Goal: Information Seeking & Learning: Find specific fact

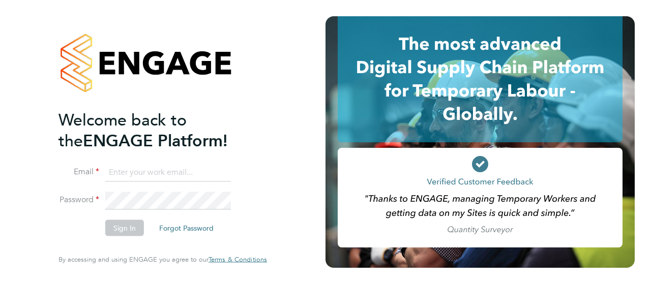
click at [118, 174] on input at bounding box center [168, 172] width 126 height 18
type input "vendorkeyaccounts2@hays.com"
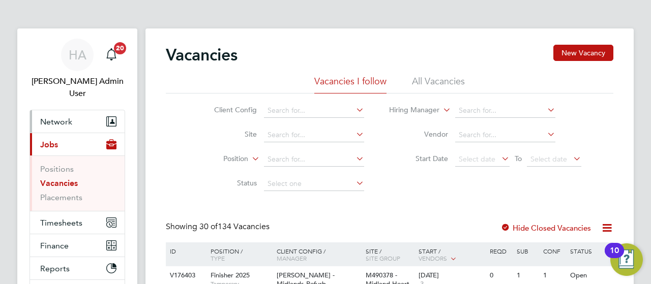
click at [64, 117] on span "Network" at bounding box center [56, 122] width 32 height 10
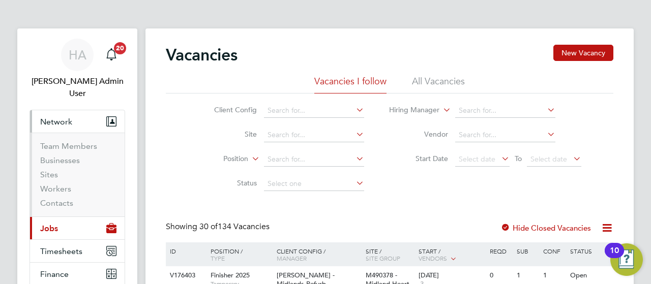
click at [65, 117] on span "Network" at bounding box center [56, 122] width 32 height 10
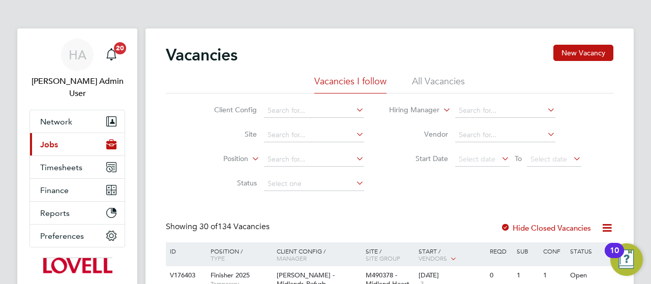
click at [58, 133] on button "Current page: Jobs" at bounding box center [77, 144] width 95 height 22
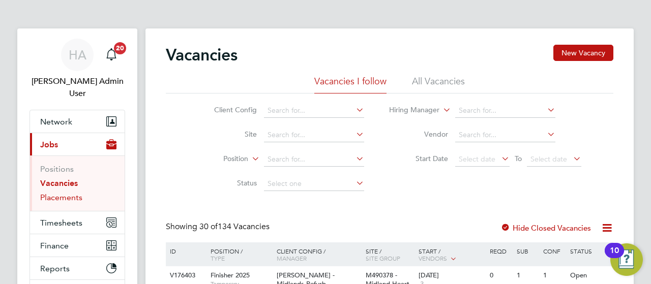
click at [62, 193] on link "Placements" at bounding box center [61, 198] width 42 height 10
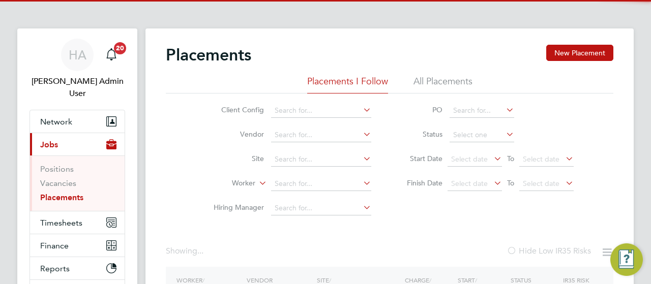
click at [449, 77] on li "All Placements" at bounding box center [443, 84] width 59 height 18
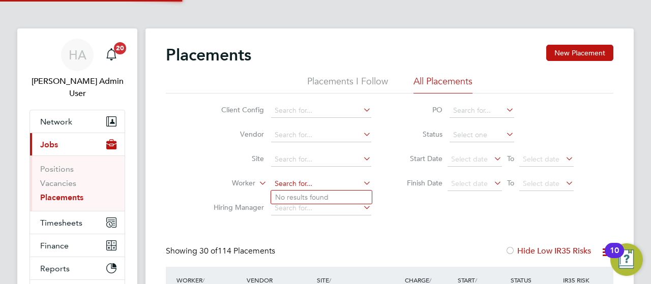
click at [296, 182] on input at bounding box center [321, 184] width 100 height 14
paste input "John Wakefield"
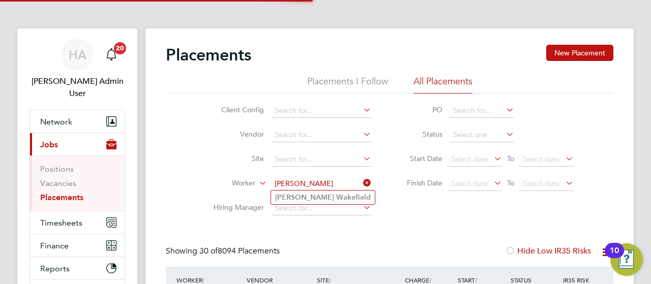
type input "John Wakefield"
click at [336, 196] on b "Wakefield" at bounding box center [353, 197] width 35 height 9
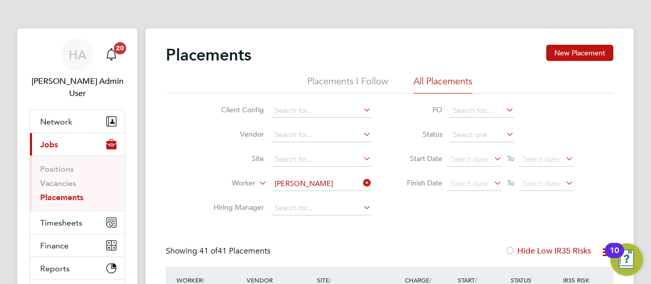
click at [466, 144] on li "Status" at bounding box center [485, 135] width 203 height 24
click at [465, 136] on input at bounding box center [482, 135] width 65 height 14
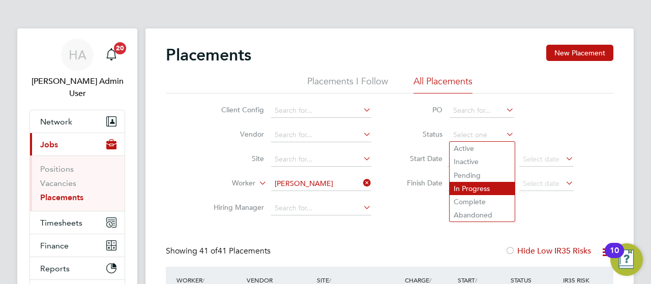
click at [478, 189] on li "In Progress" at bounding box center [482, 188] width 65 height 13
type input "In Progress"
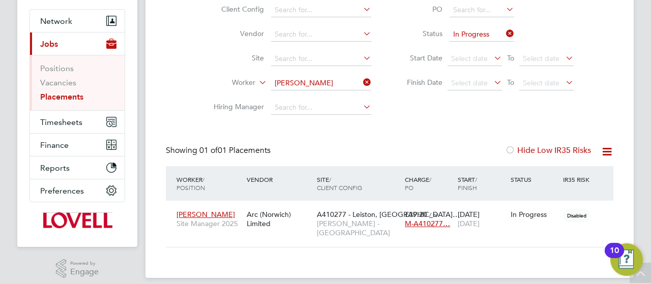
click at [504, 35] on icon at bounding box center [504, 33] width 0 height 14
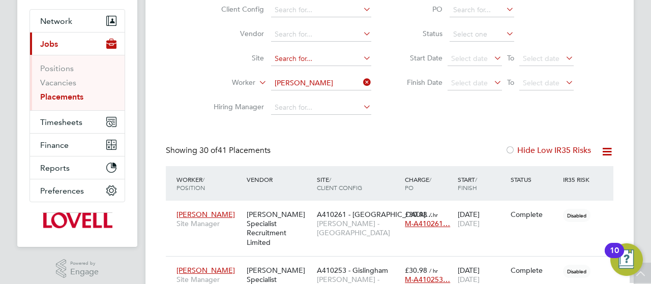
click at [308, 60] on input at bounding box center [321, 59] width 100 height 14
paste input "A410278"
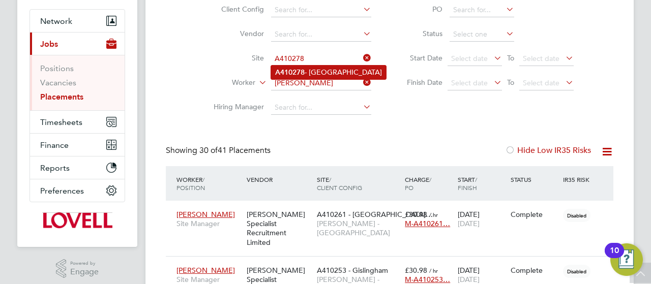
click at [325, 73] on li "A410278 - Lowestoft Road" at bounding box center [328, 73] width 115 height 14
type input "A410278 - Lowestoft Road"
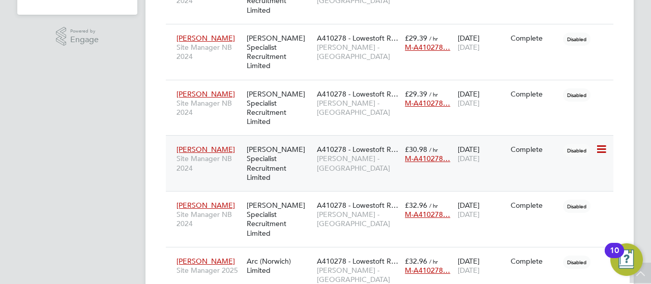
click at [290, 142] on div "Hays Specialist Recruitment Limited" at bounding box center [279, 163] width 70 height 47
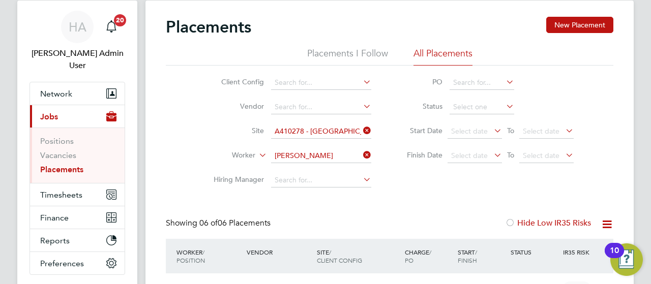
click at [361, 131] on icon at bounding box center [361, 131] width 0 height 14
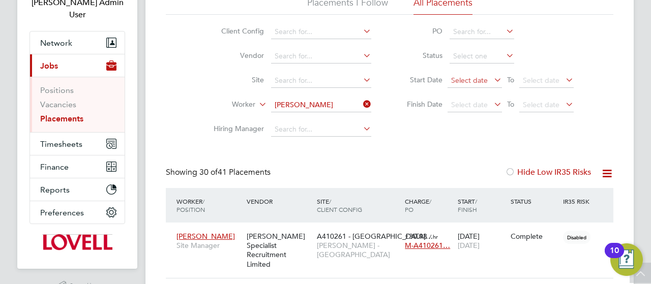
click at [484, 80] on span "Select date" at bounding box center [469, 80] width 37 height 9
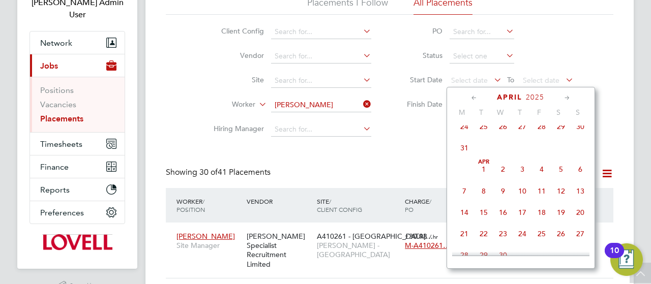
click at [485, 179] on span "Apr 1" at bounding box center [483, 169] width 19 height 19
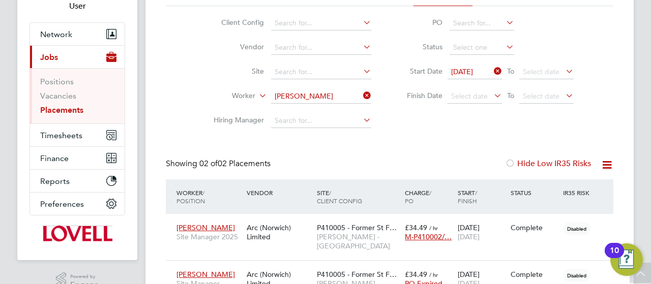
click at [492, 72] on icon at bounding box center [492, 71] width 0 height 14
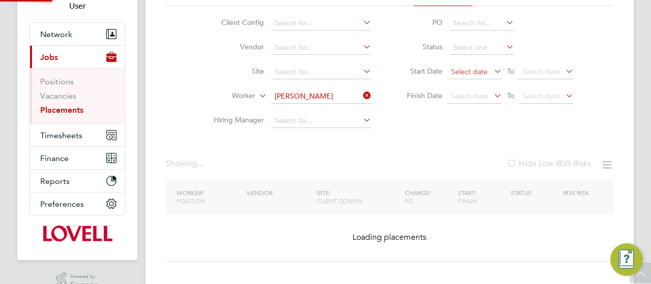
click at [476, 71] on span "Select date" at bounding box center [469, 71] width 37 height 9
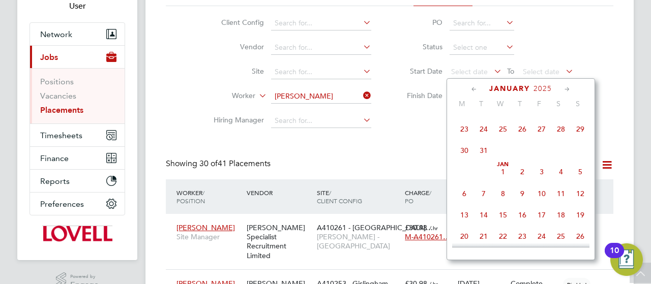
click at [503, 179] on span "Jan 1" at bounding box center [503, 171] width 19 height 19
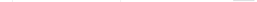
scroll to position [30, 69]
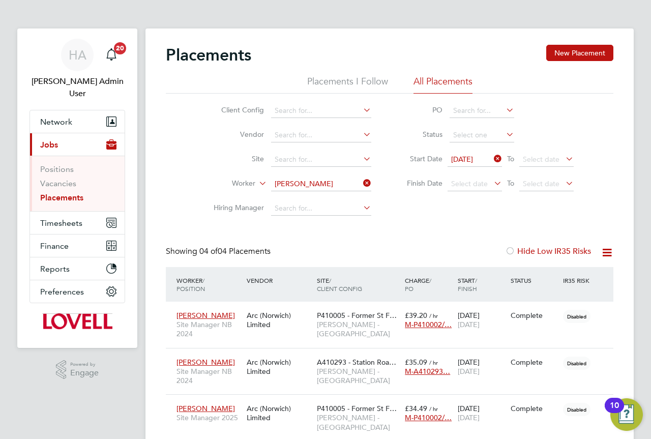
click at [492, 160] on icon at bounding box center [492, 159] width 0 height 14
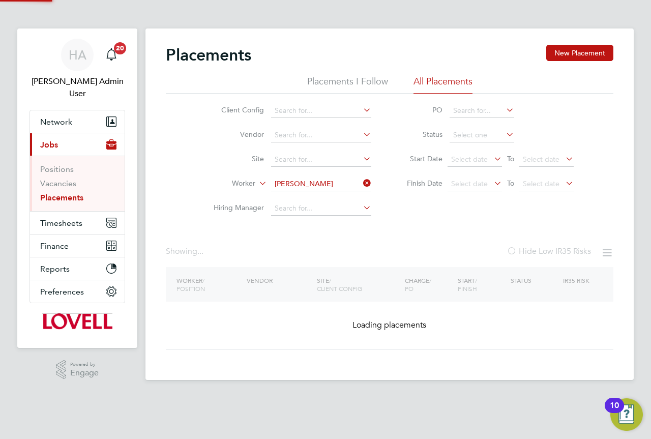
click at [361, 183] on icon at bounding box center [361, 183] width 0 height 14
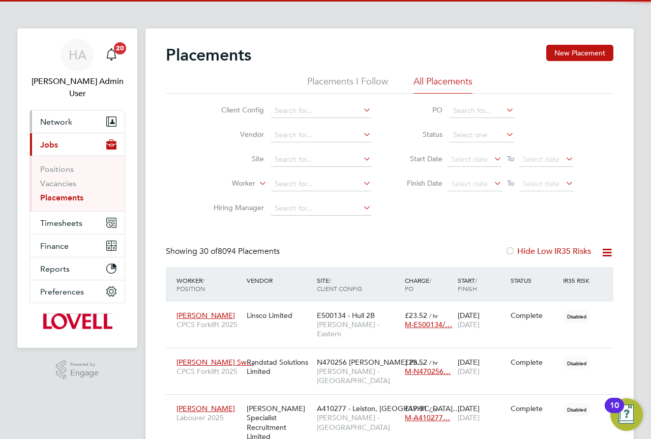
click at [49, 117] on span "Network" at bounding box center [56, 122] width 32 height 10
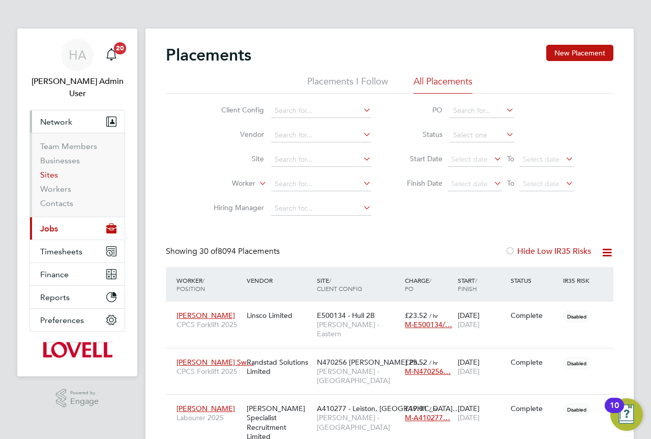
click at [50, 170] on link "Sites" at bounding box center [49, 175] width 18 height 10
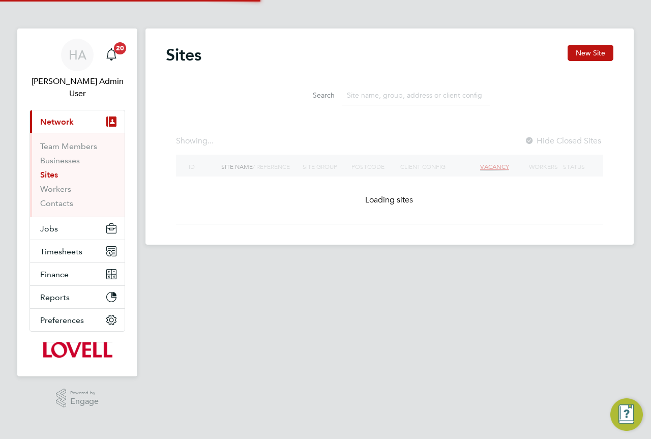
click at [364, 93] on input at bounding box center [416, 95] width 149 height 20
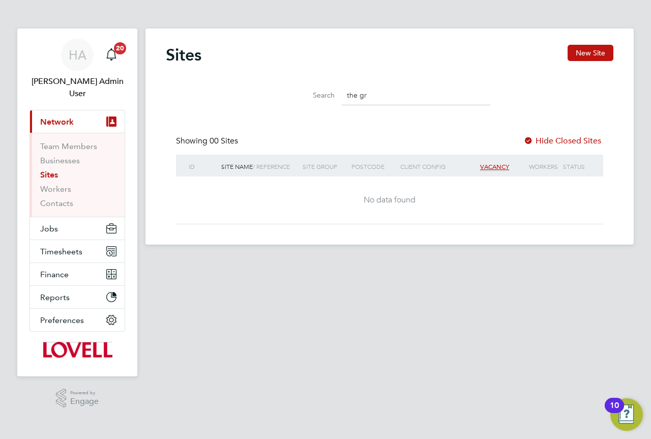
drag, startPoint x: 375, startPoint y: 95, endPoint x: 305, endPoint y: 100, distance: 69.9
click at [305, 100] on div "Search the gr" at bounding box center [390, 95] width 202 height 20
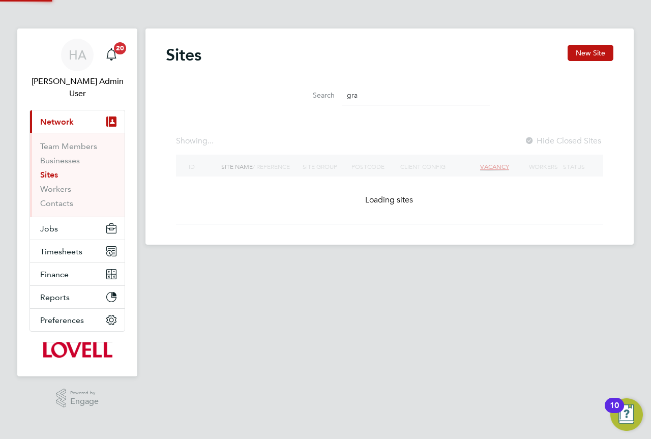
type input "gran"
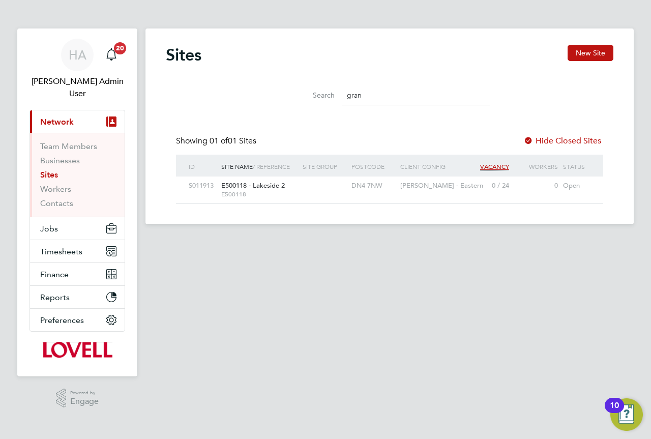
drag, startPoint x: 372, startPoint y: 93, endPoint x: 341, endPoint y: 95, distance: 31.1
click at [341, 95] on div "Search gran" at bounding box center [390, 95] width 202 height 20
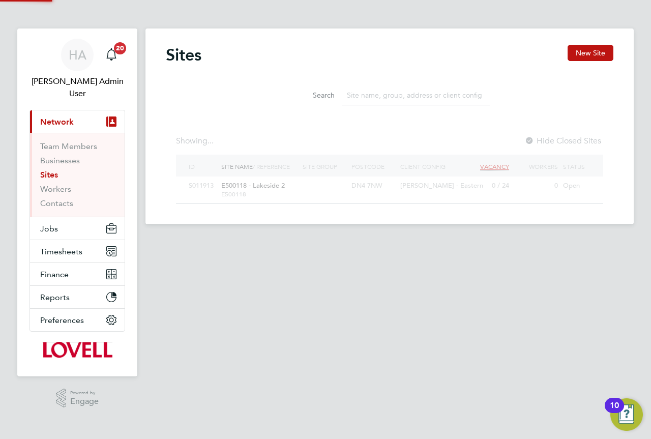
click at [344, 113] on div "Sites New Site Search Showing ... Hide Closed Sites ID Site Name / Reference Si…" at bounding box center [390, 124] width 448 height 159
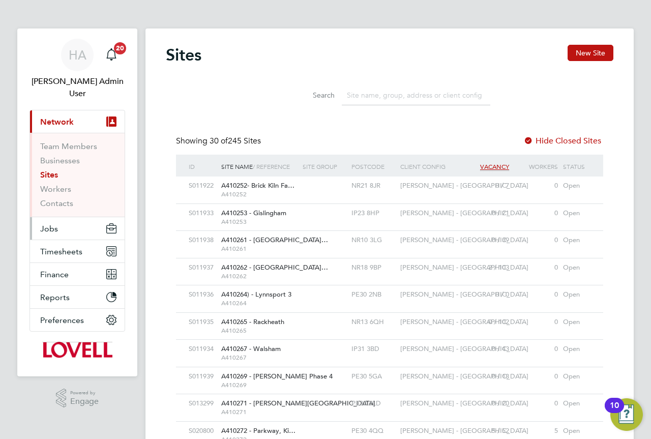
click at [49, 224] on span "Jobs" at bounding box center [49, 229] width 18 height 10
click at [224, 96] on div "Search" at bounding box center [390, 92] width 448 height 35
click at [58, 217] on button "Jobs" at bounding box center [77, 228] width 95 height 22
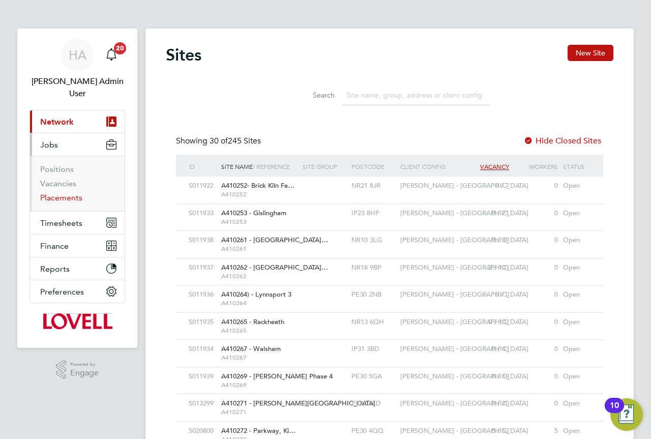
click at [69, 193] on link "Placements" at bounding box center [61, 198] width 42 height 10
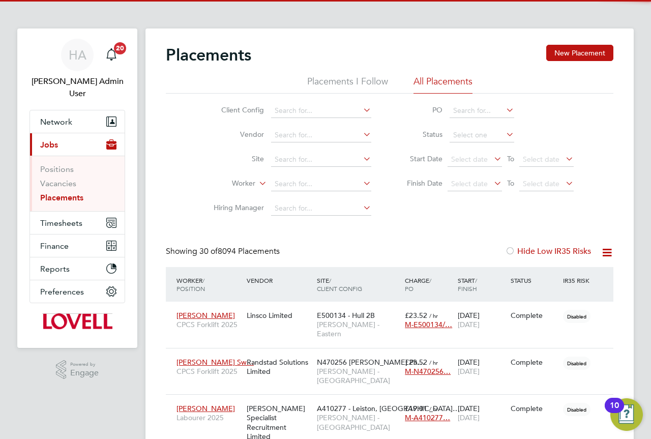
scroll to position [30, 89]
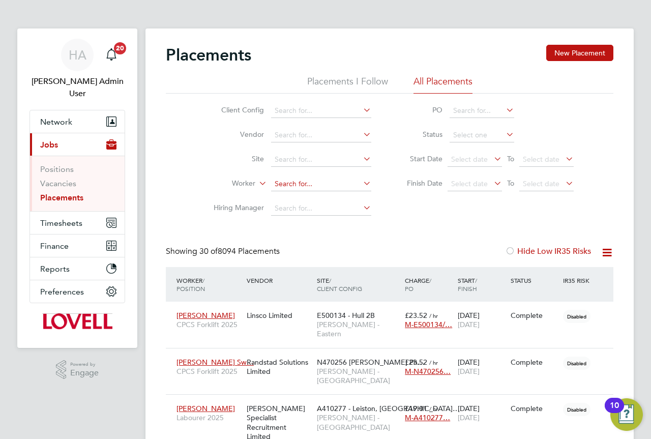
click at [284, 186] on input at bounding box center [321, 184] width 100 height 14
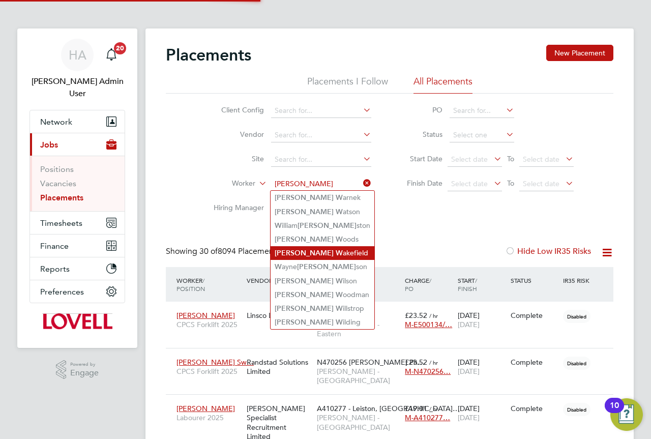
click at [345, 246] on li "John W akefield" at bounding box center [323, 253] width 104 height 14
type input "John Wakefield"
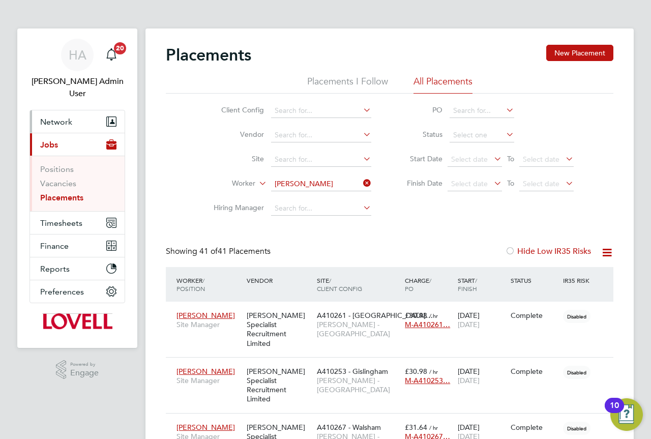
click at [66, 117] on span "Network" at bounding box center [56, 122] width 32 height 10
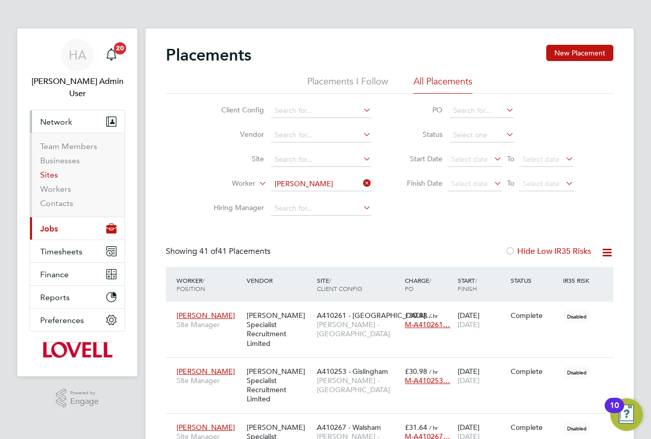
click at [50, 170] on link "Sites" at bounding box center [49, 175] width 18 height 10
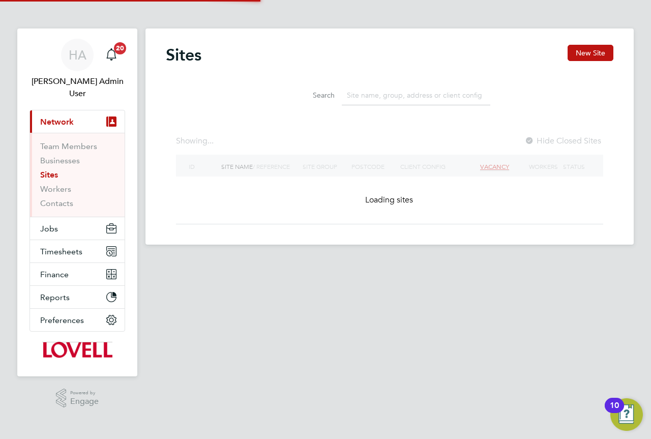
click at [389, 100] on input at bounding box center [416, 95] width 149 height 20
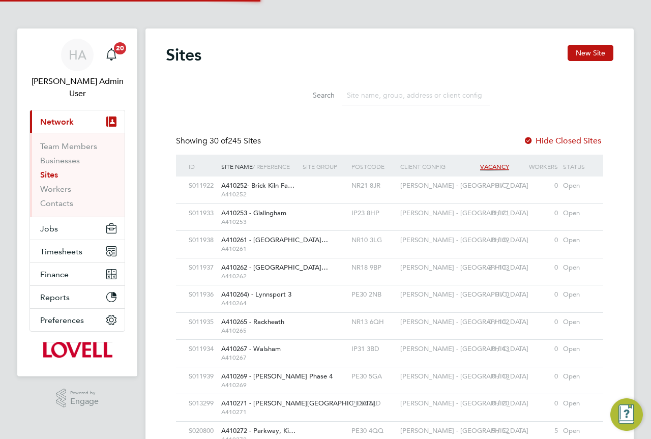
scroll to position [19, 49]
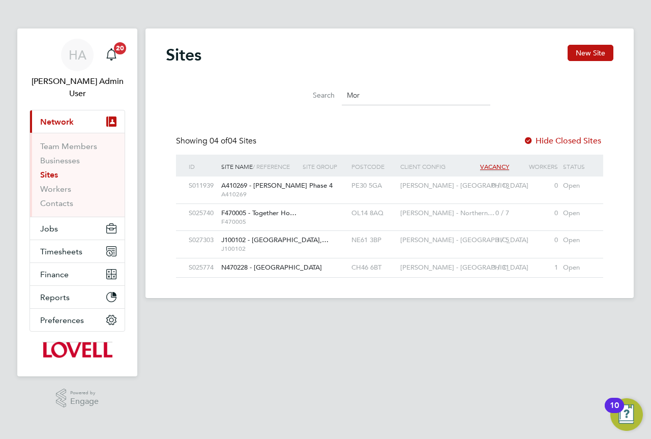
type input "Mor"
click at [304, 246] on div at bounding box center [324, 240] width 49 height 19
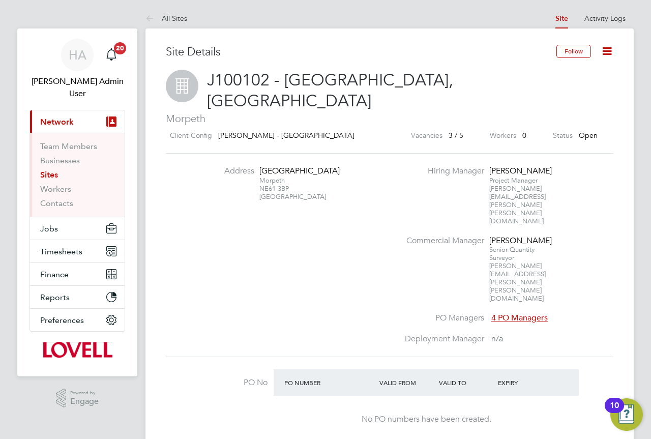
drag, startPoint x: 292, startPoint y: 177, endPoint x: 261, endPoint y: 151, distance: 40.1
click at [261, 166] on div "[GEOGRAPHIC_DATA] [GEOGRAPHIC_DATA]" at bounding box center [292, 183] width 64 height 35
copy div "[GEOGRAPHIC_DATA]"
